Goal: Transaction & Acquisition: Purchase product/service

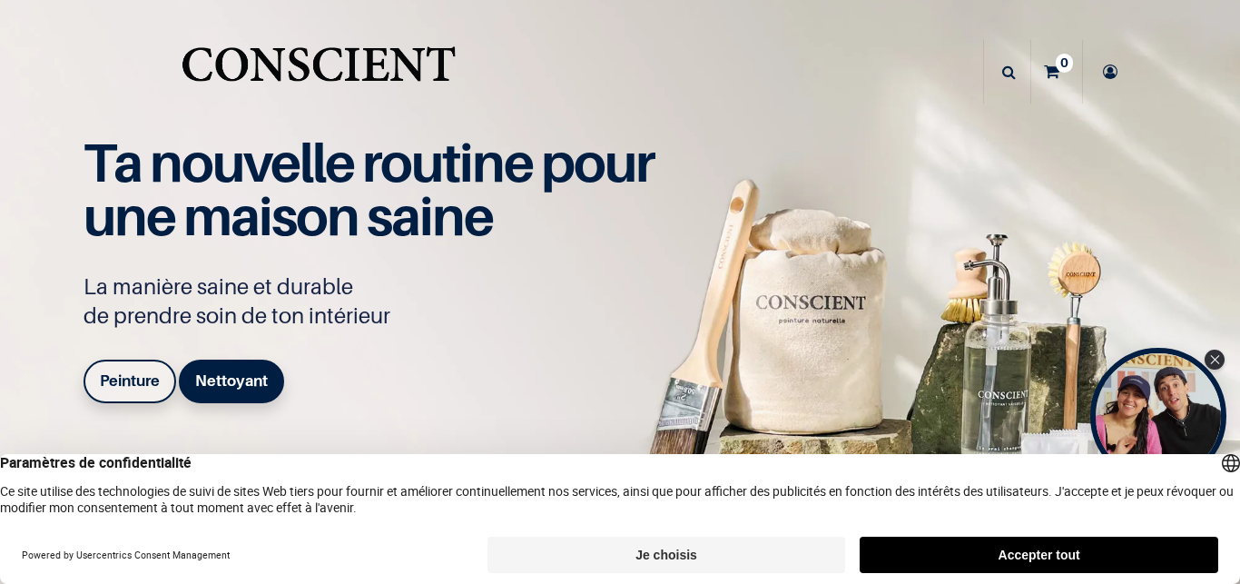
click at [1045, 549] on button "Accepter tout" at bounding box center [1038, 554] width 358 height 36
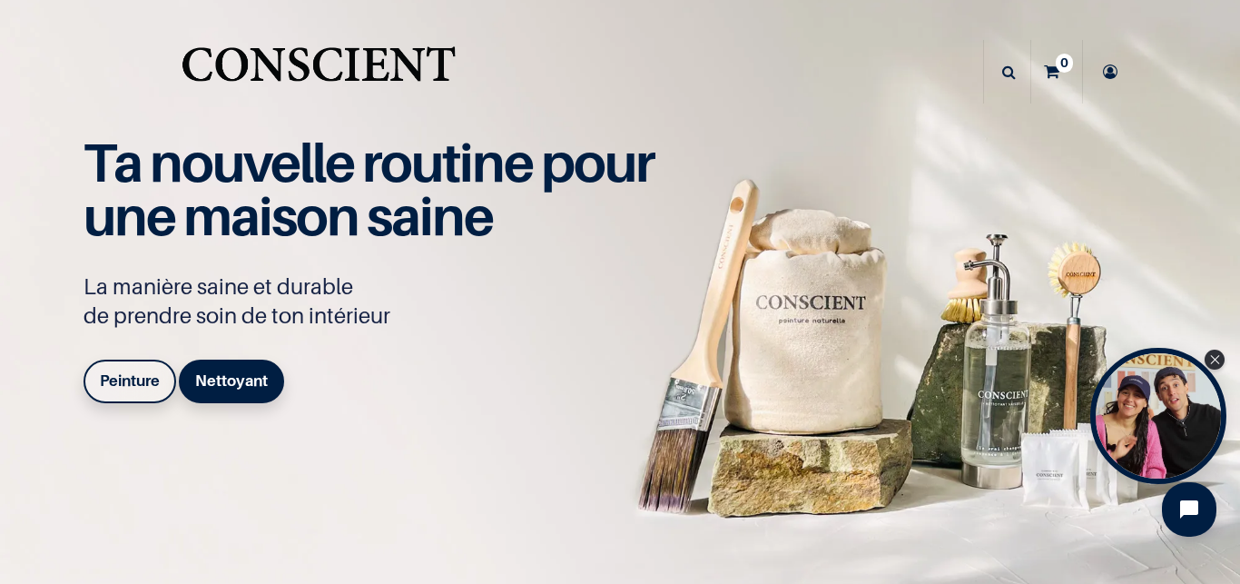
click at [132, 381] on b "Peinture" at bounding box center [130, 380] width 60 height 18
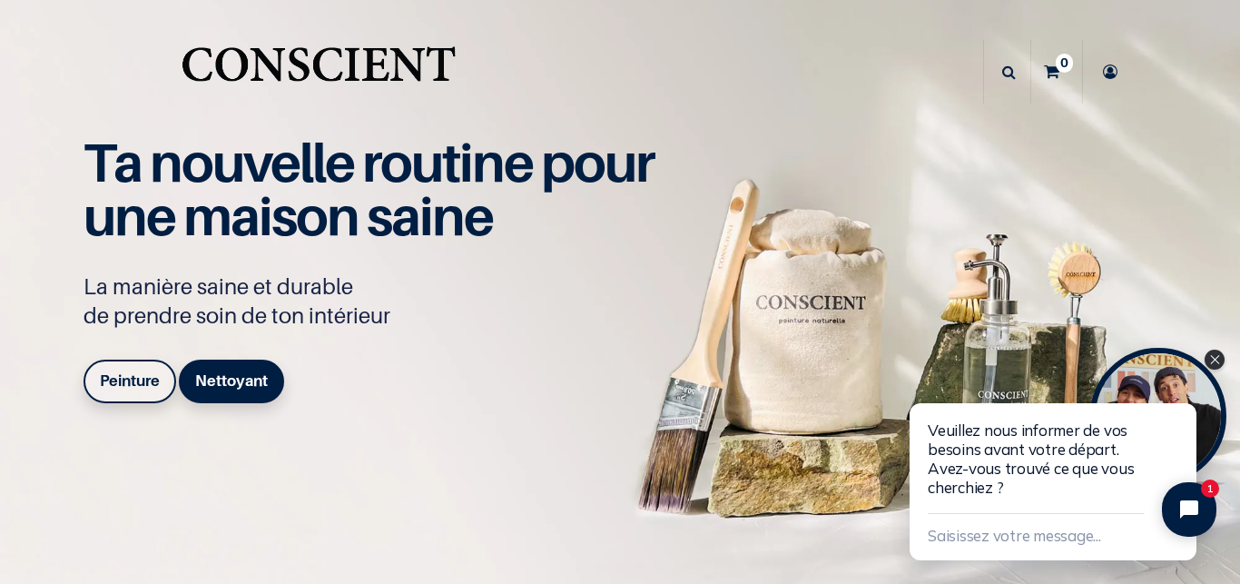
click at [143, 377] on b "Peinture" at bounding box center [130, 380] width 60 height 18
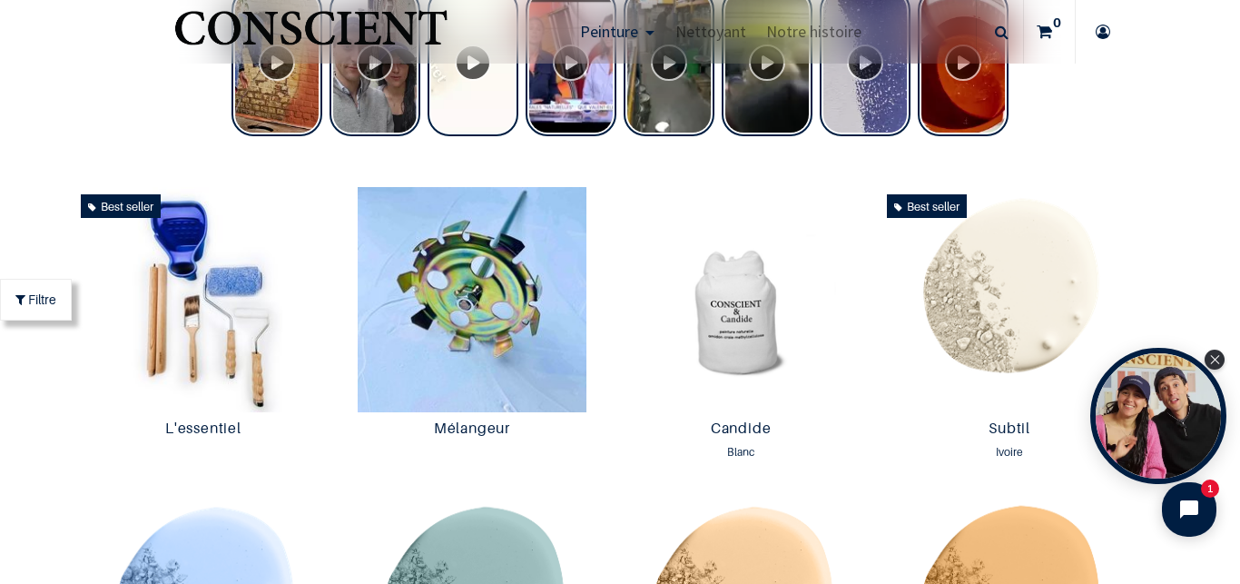
scroll to position [852, 0]
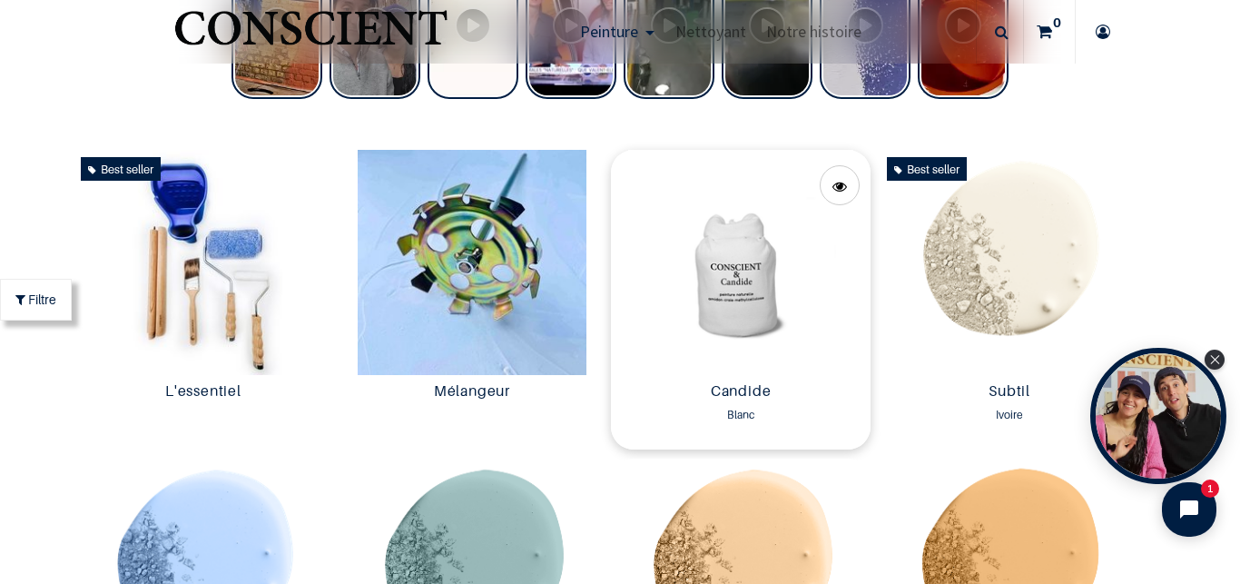
click at [749, 296] on img at bounding box center [741, 262] width 260 height 225
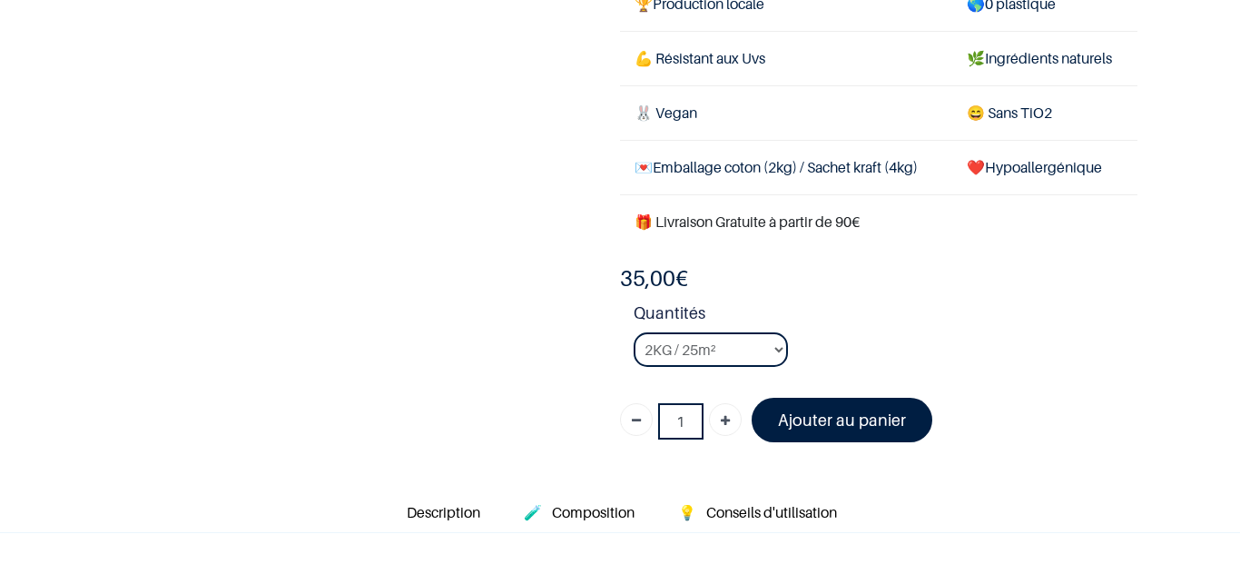
scroll to position [347, 0]
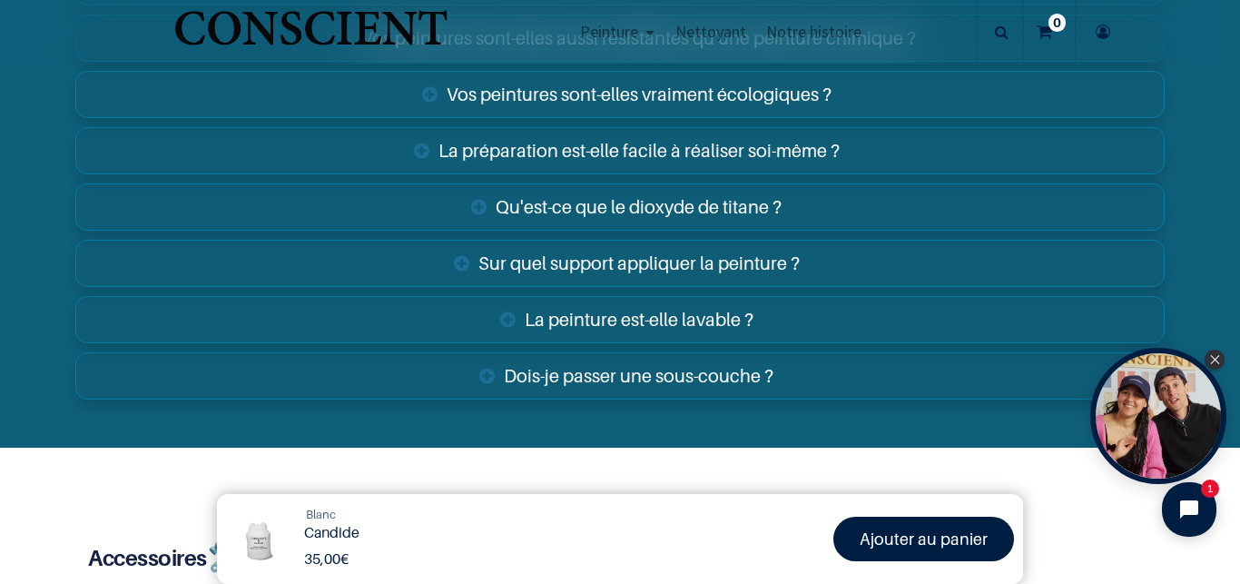
scroll to position [2983, 0]
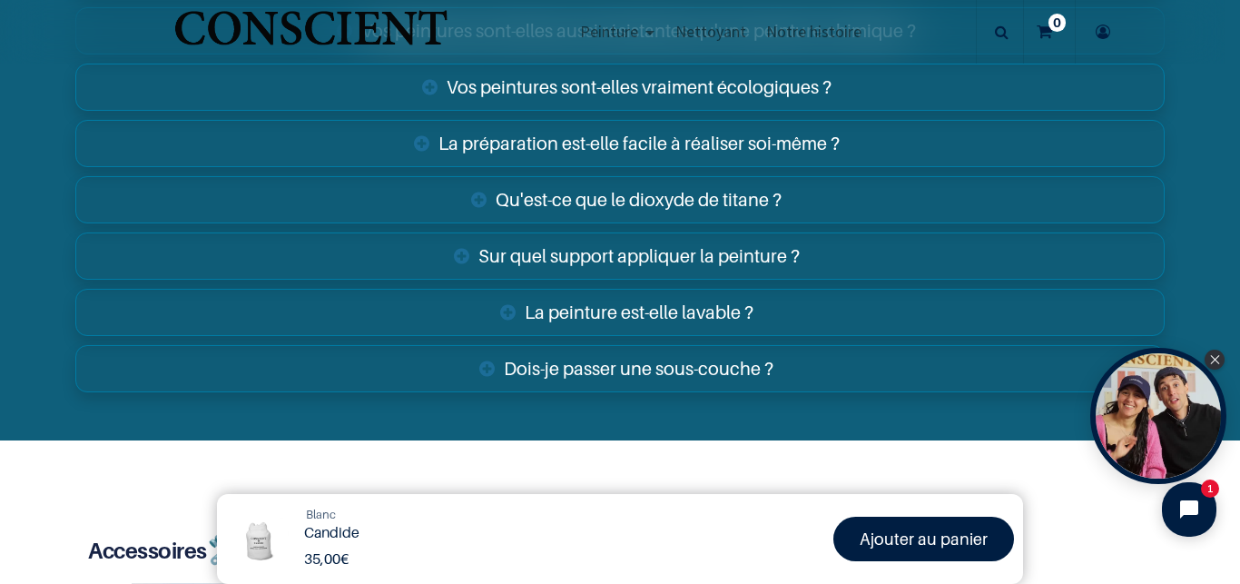
click at [683, 306] on link "La peinture est-elle lavable ?" at bounding box center [619, 312] width 1088 height 47
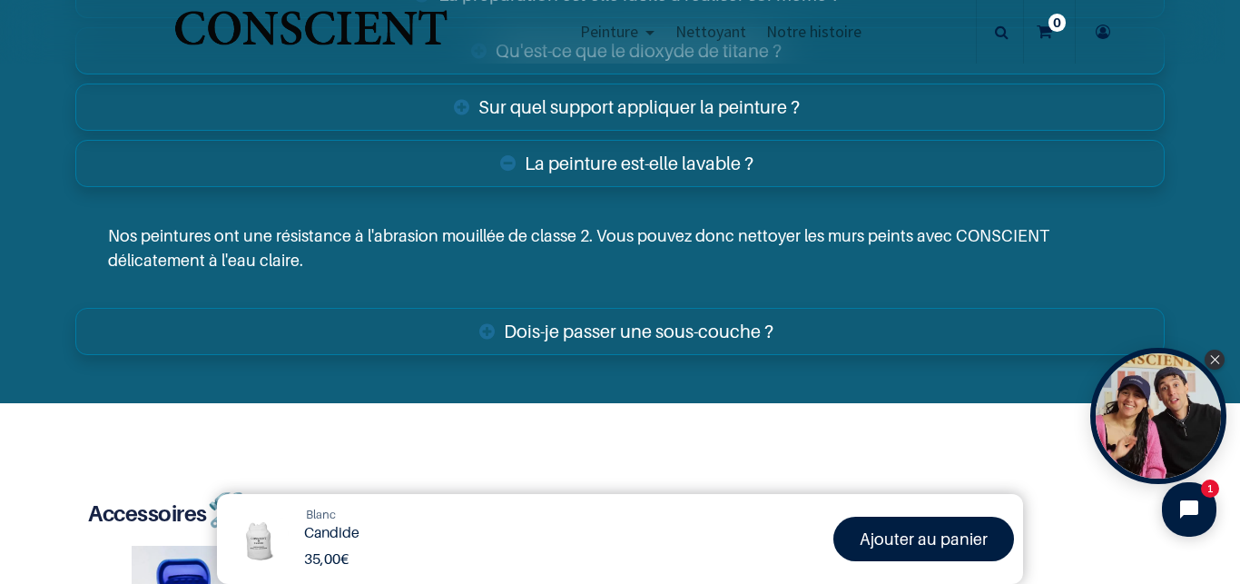
scroll to position [3279, 0]
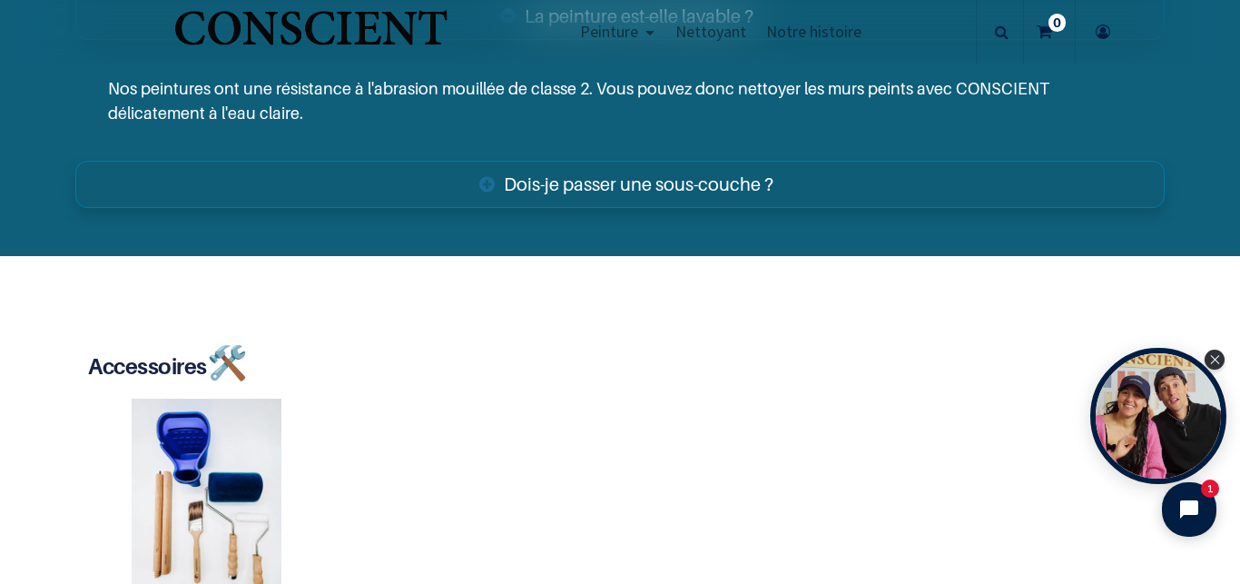
click at [577, 172] on link "Dois-je passer une sous-couche ?" at bounding box center [619, 184] width 1088 height 47
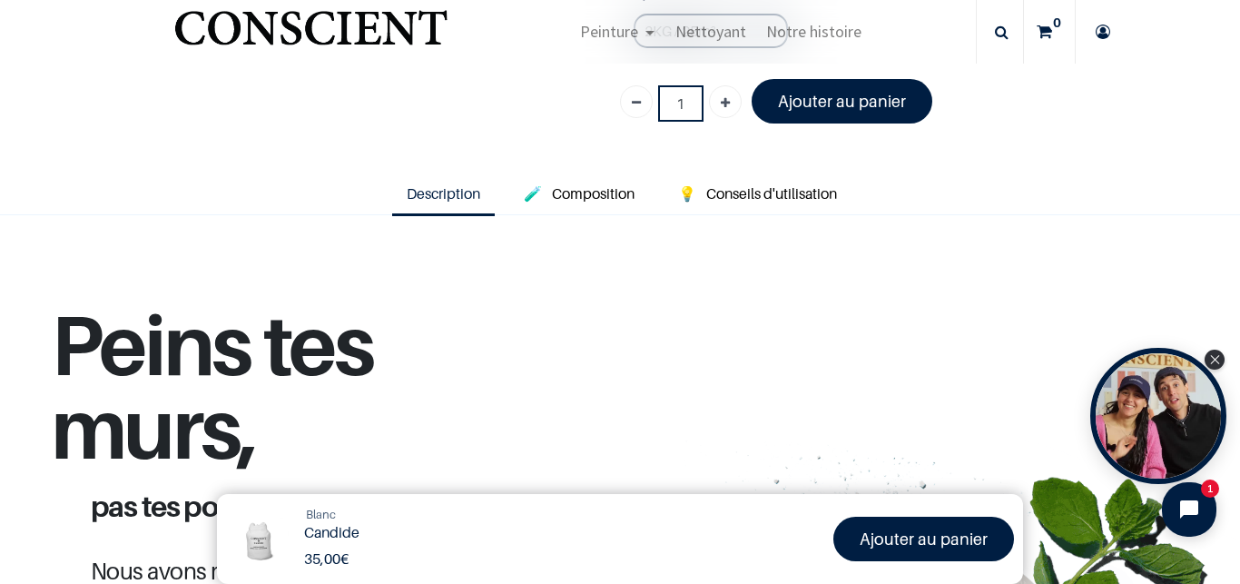
scroll to position [444, 0]
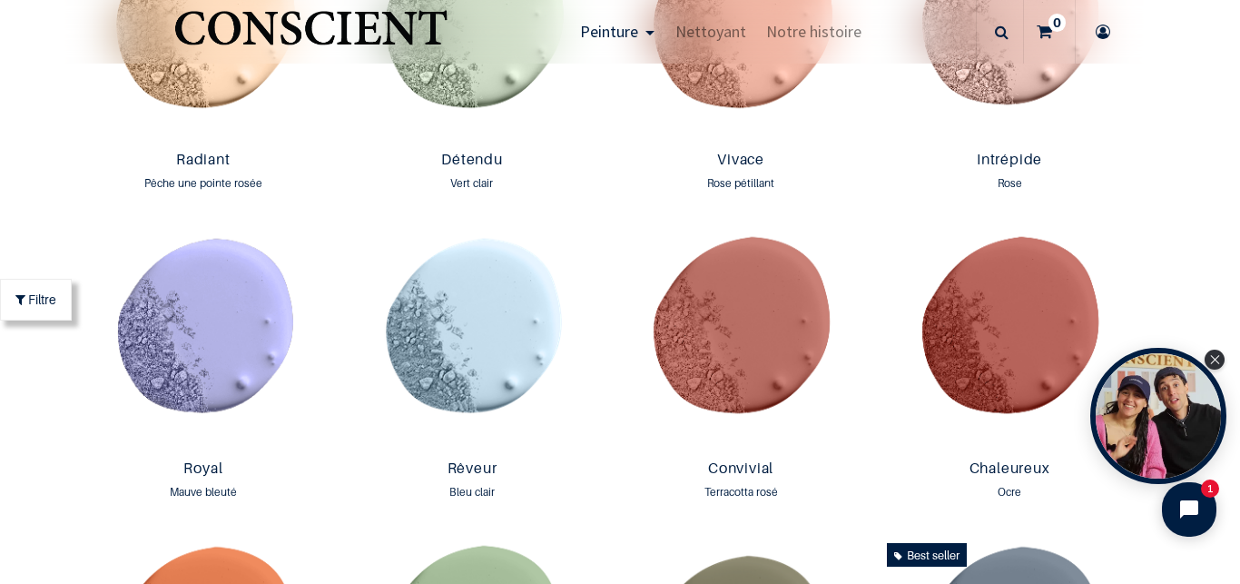
scroll to position [2022, 0]
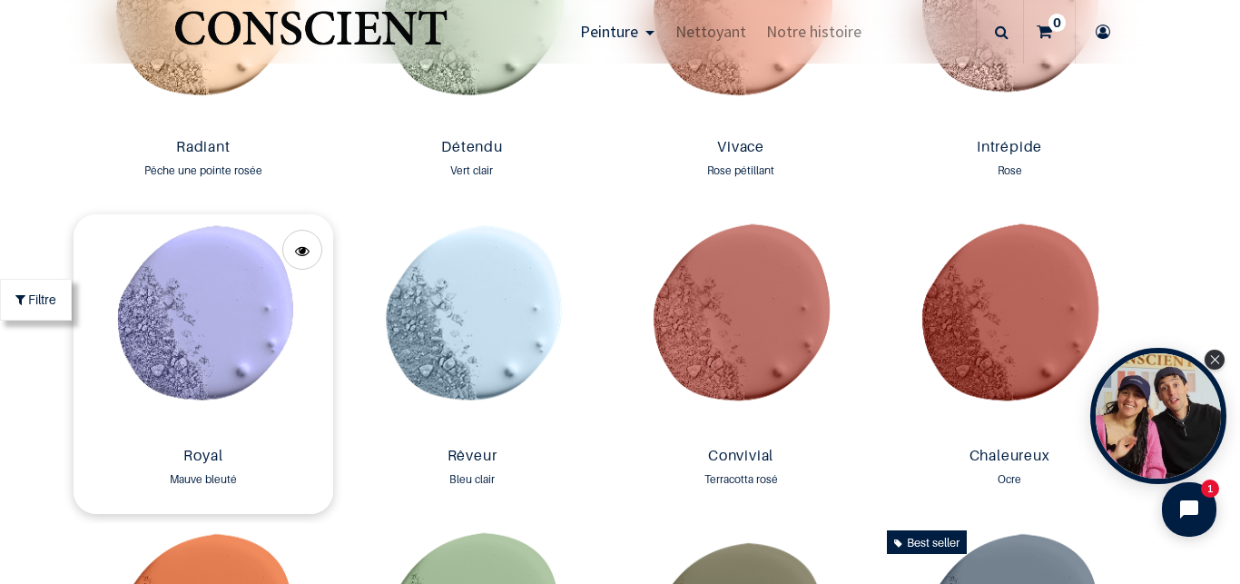
click at [229, 290] on img at bounding box center [204, 326] width 260 height 225
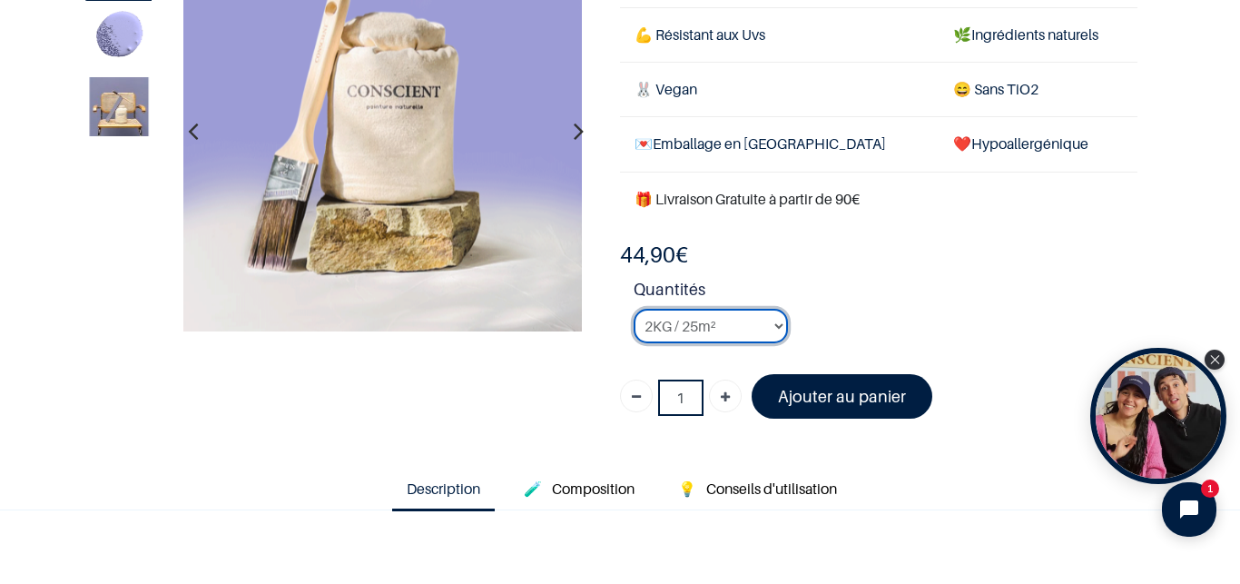
click at [768, 319] on select "2KG / 25m² 4KG / 50m² 8KG / 100m² Testeur" at bounding box center [710, 326] width 154 height 34
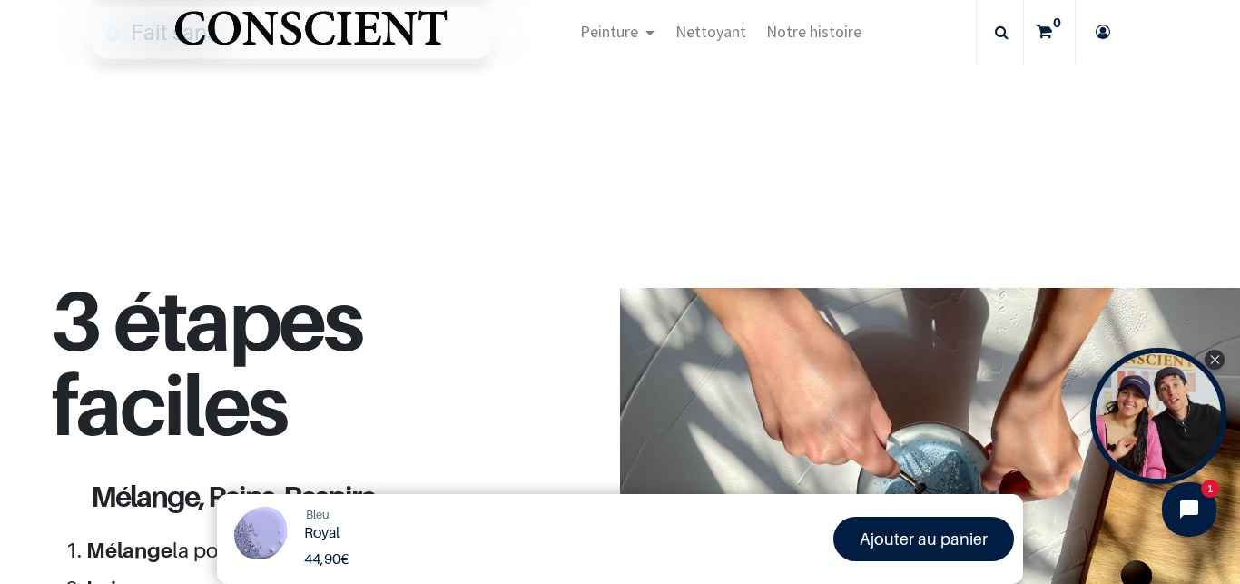
scroll to position [276, 0]
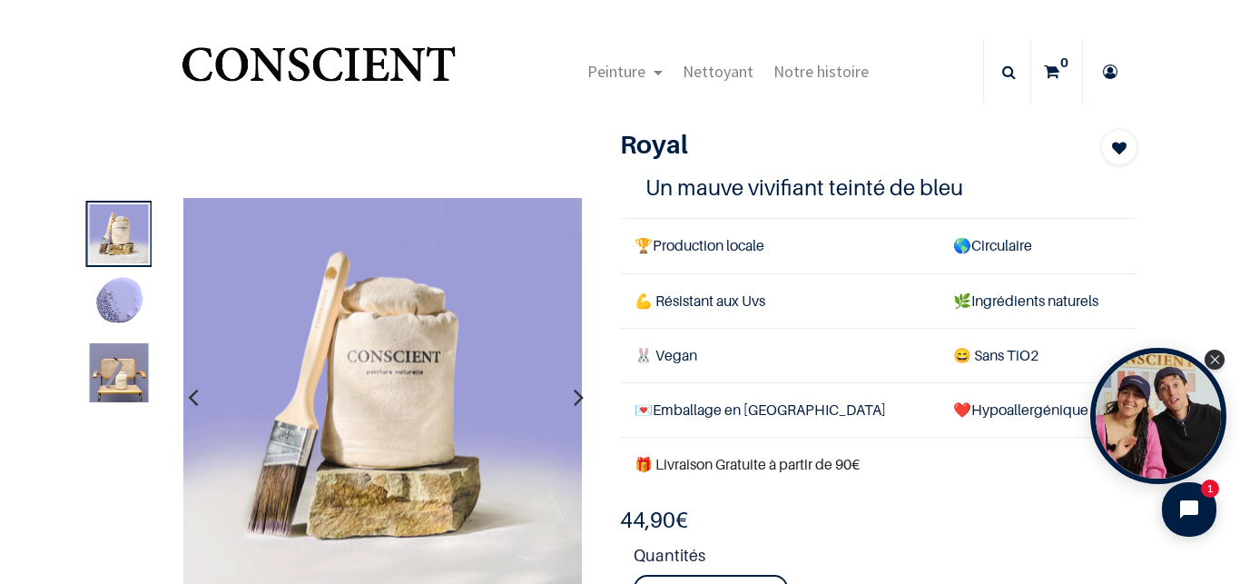
click at [132, 359] on img at bounding box center [119, 372] width 59 height 59
